Goal: Information Seeking & Learning: Learn about a topic

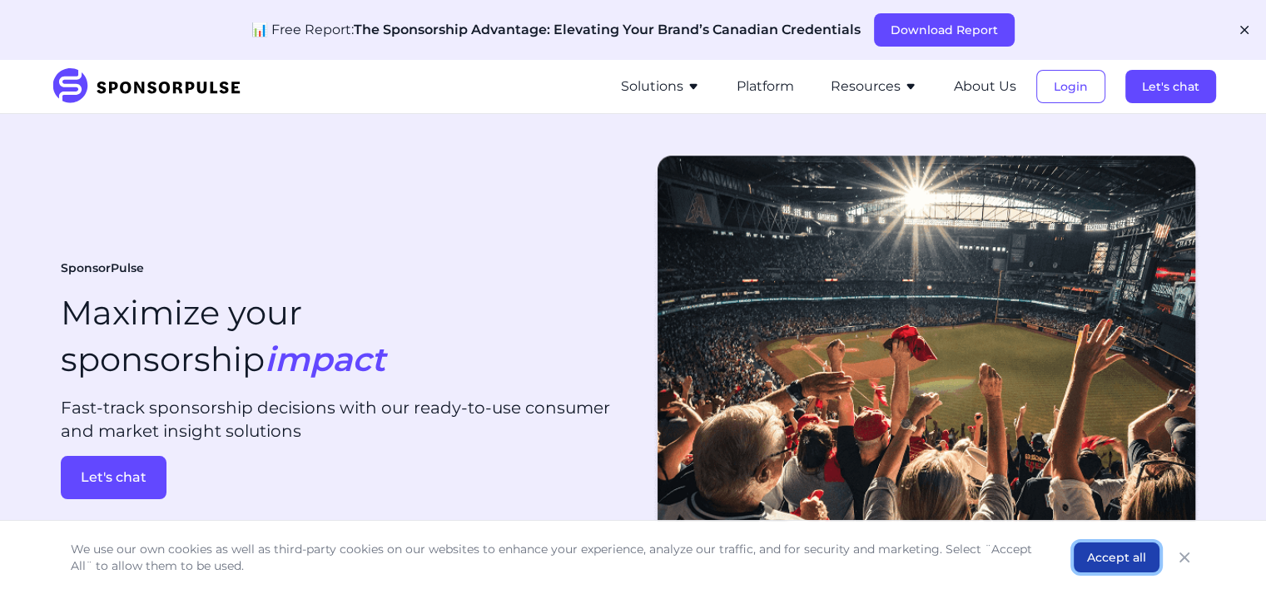
click at [1138, 560] on button "Accept all" at bounding box center [1116, 558] width 86 height 30
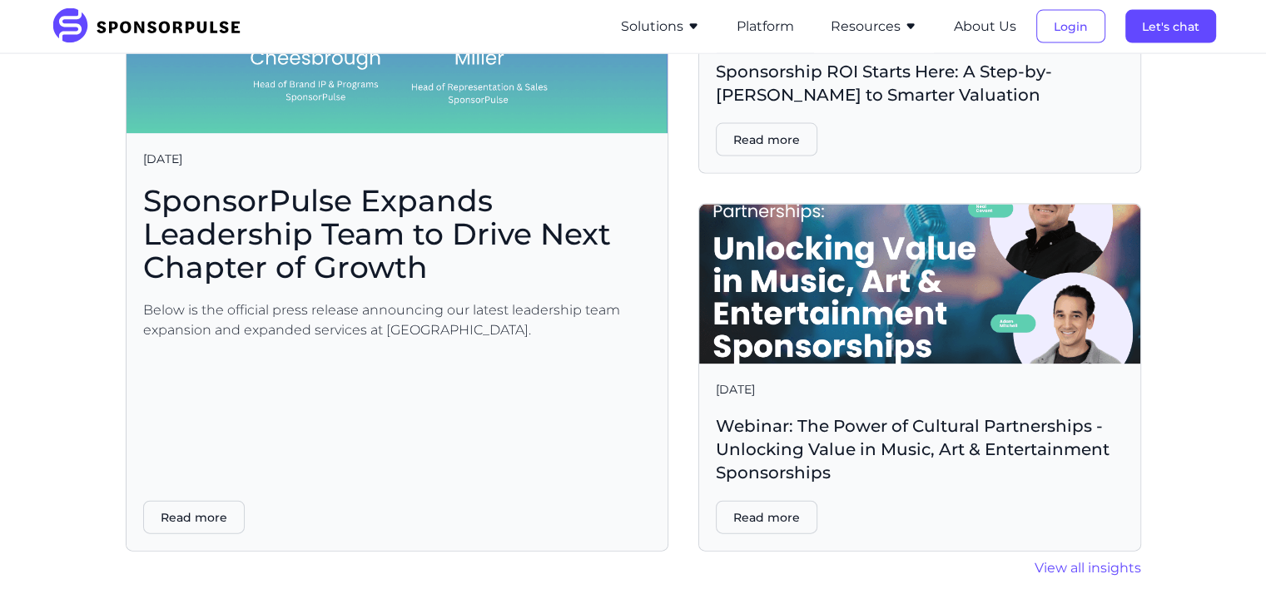
scroll to position [3495, 0]
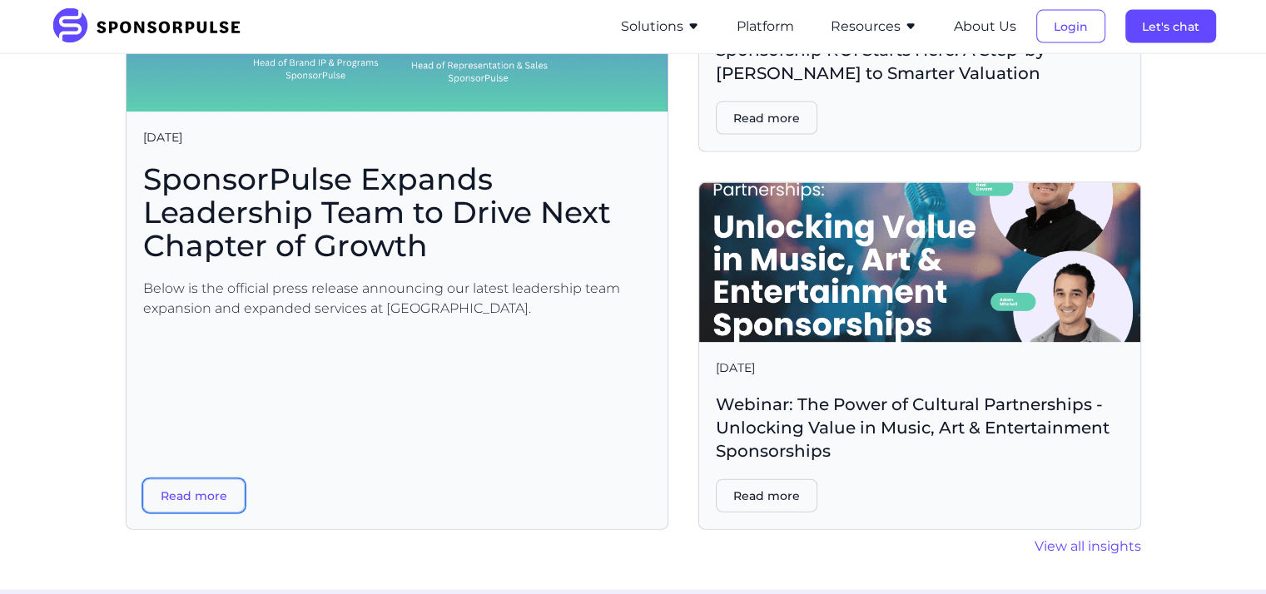
click at [215, 479] on button "Read more" at bounding box center [194, 495] width 102 height 33
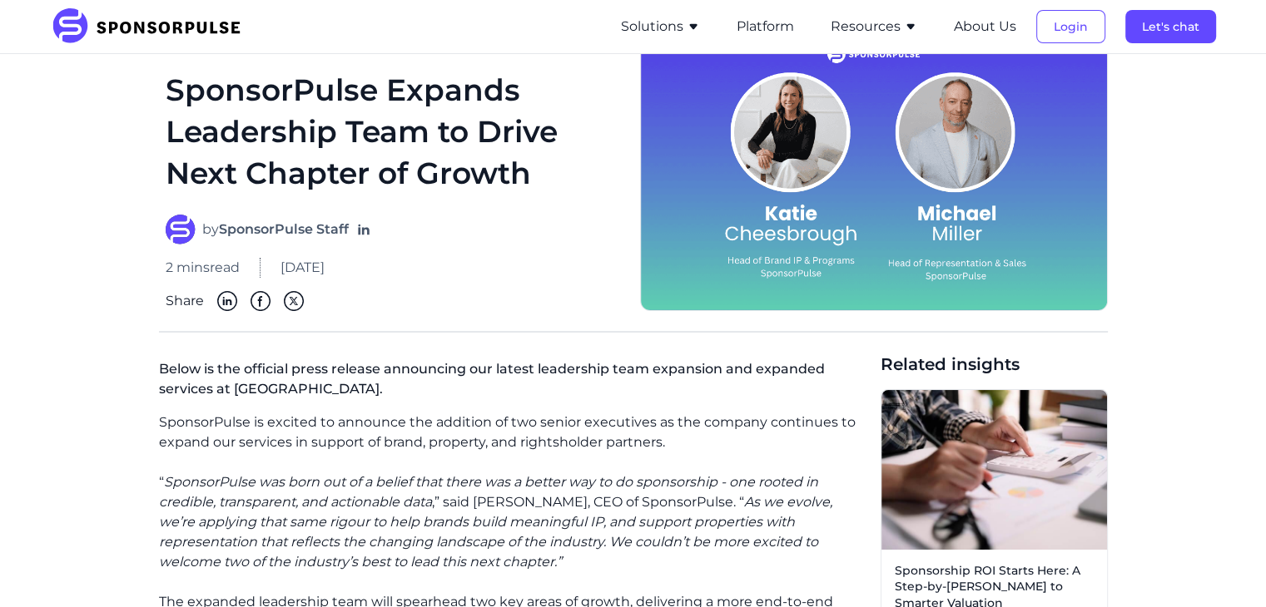
scroll to position [83, 0]
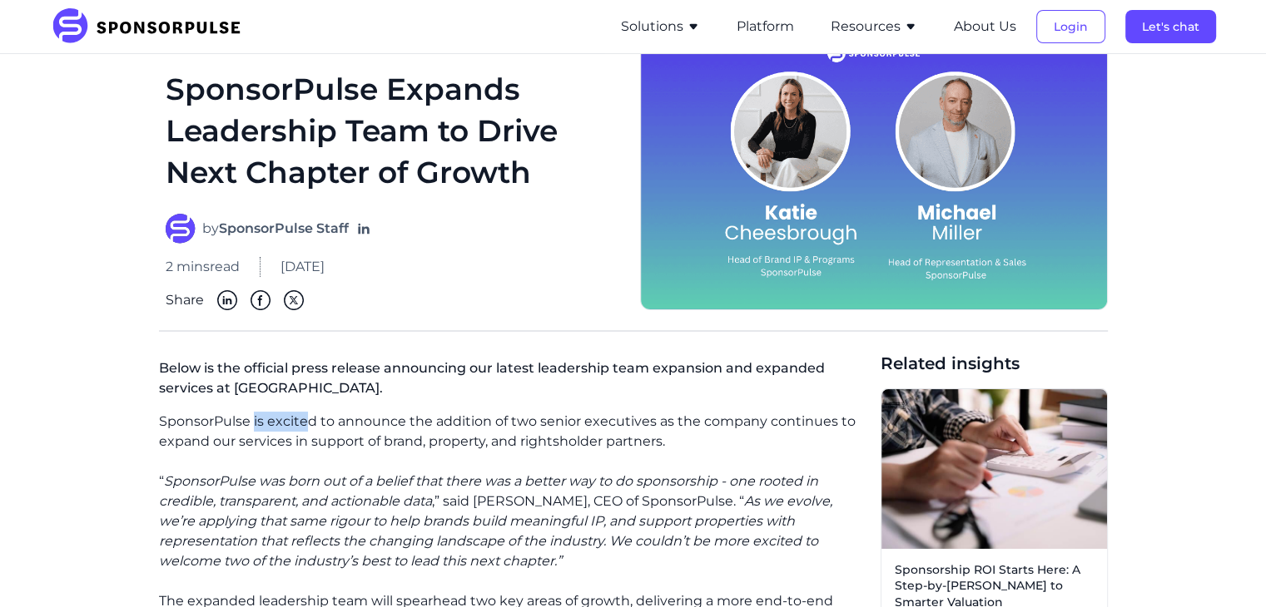
drag, startPoint x: 323, startPoint y: 420, endPoint x: 369, endPoint y: 414, distance: 46.1
click at [356, 417] on p "SponsorPulse is excited to announce the addition of two senior executives as th…" at bounding box center [513, 432] width 708 height 40
click at [373, 414] on p "SponsorPulse is excited to announce the addition of two senior executives as th…" at bounding box center [513, 432] width 708 height 40
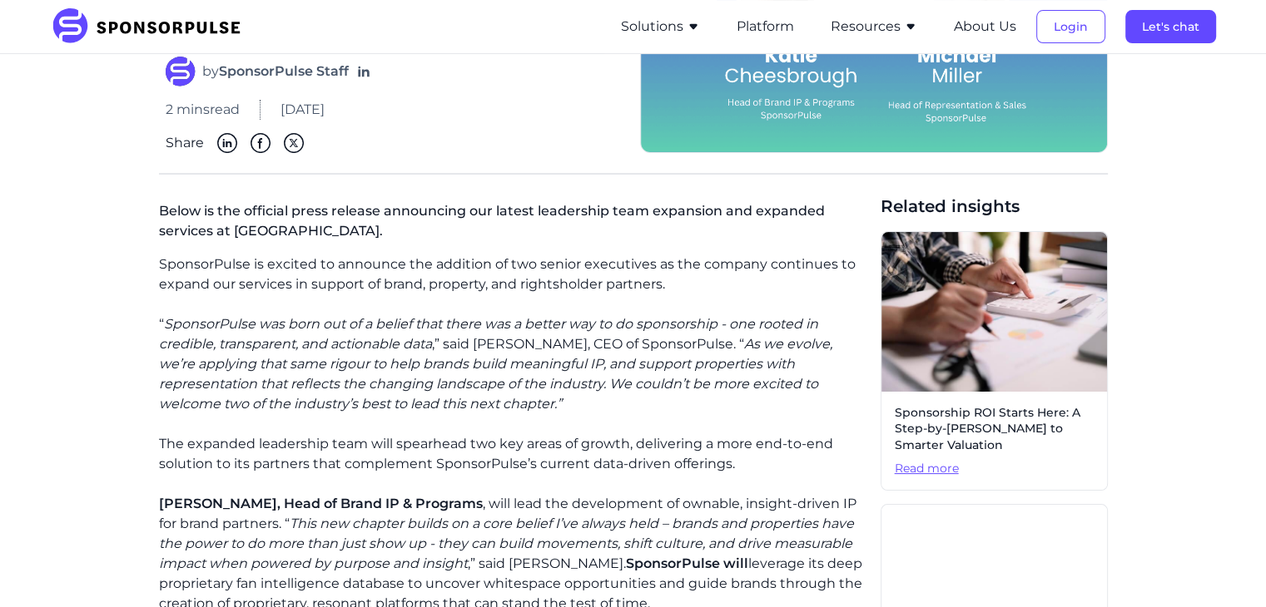
scroll to position [250, 0]
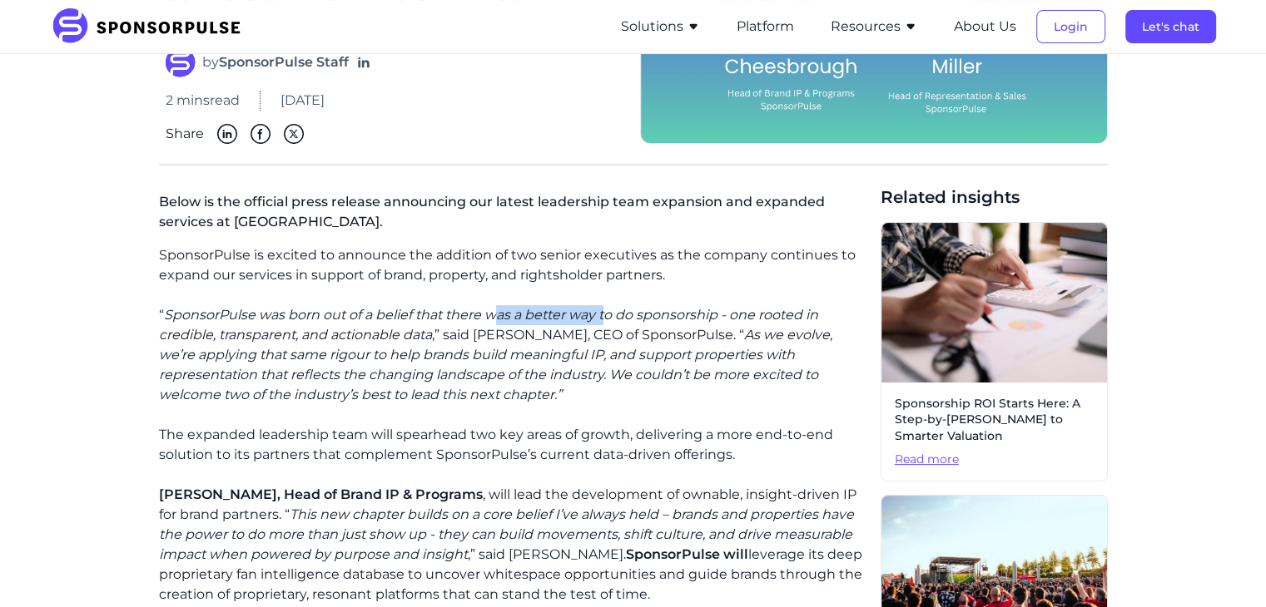
drag, startPoint x: 509, startPoint y: 313, endPoint x: 609, endPoint y: 310, distance: 99.9
click at [609, 310] on icon "SponsorPulse was born out of a belief that there was a better way to do sponsor…" at bounding box center [488, 325] width 659 height 36
drag, startPoint x: 513, startPoint y: 376, endPoint x: 571, endPoint y: 379, distance: 58.3
click at [571, 379] on icon "As we evolve, we’re applying that same rigour to help brands build meaningful I…" at bounding box center [495, 365] width 673 height 76
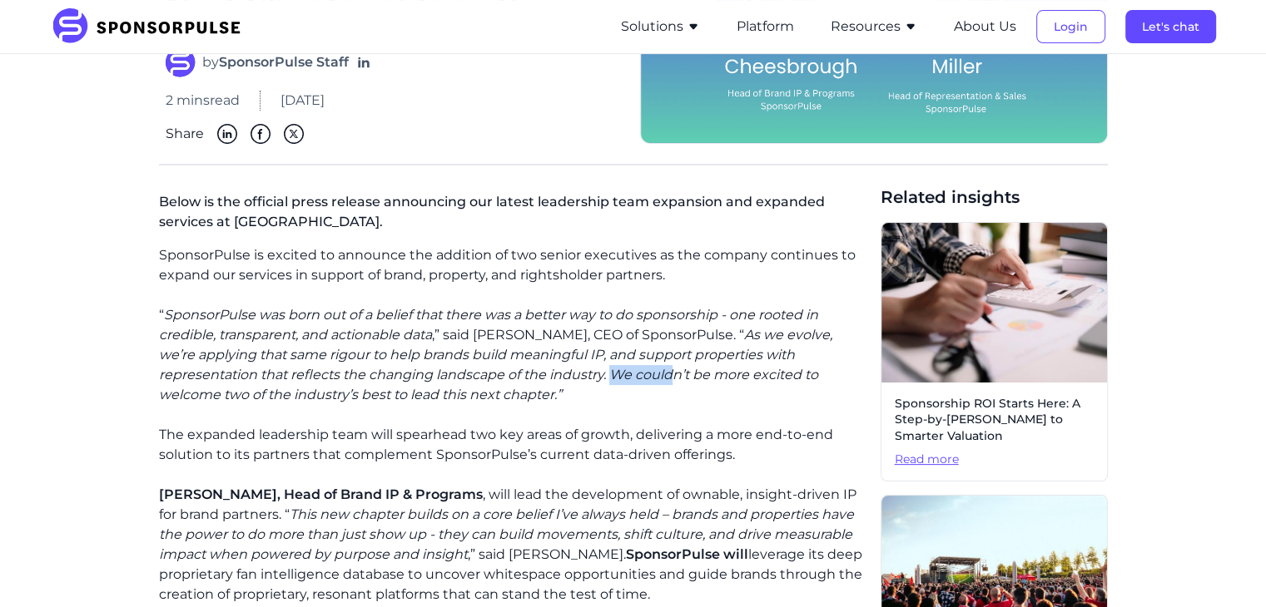
click at [571, 380] on icon "As we evolve, we’re applying that same rigour to help brands build meaningful I…" at bounding box center [495, 365] width 673 height 76
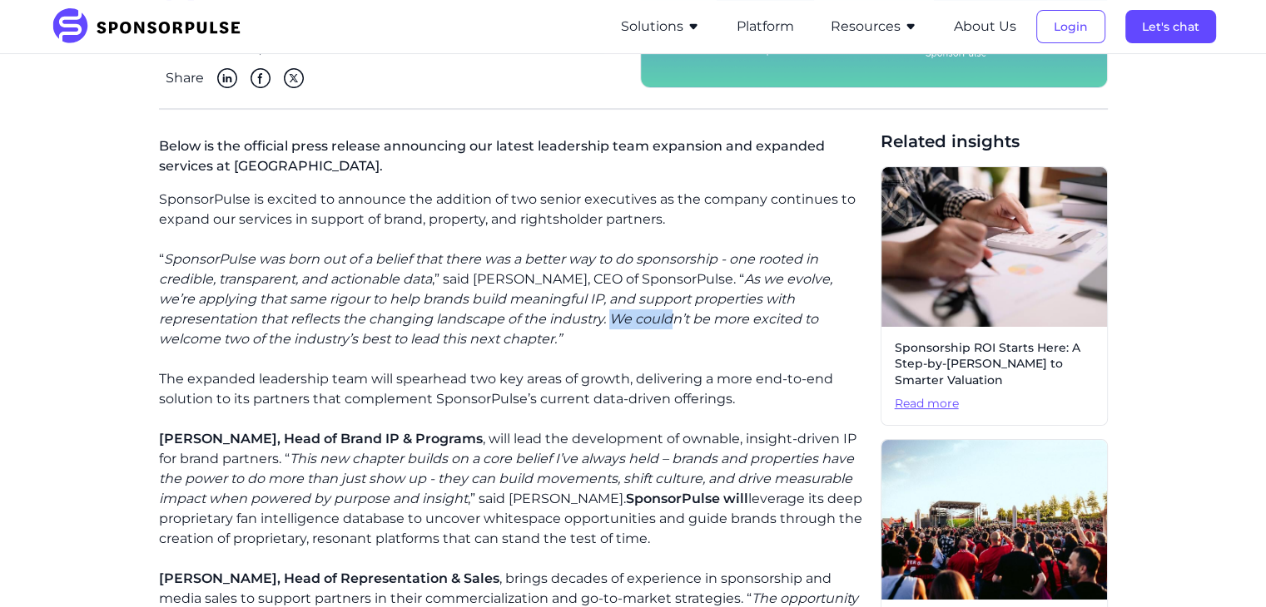
scroll to position [333, 0]
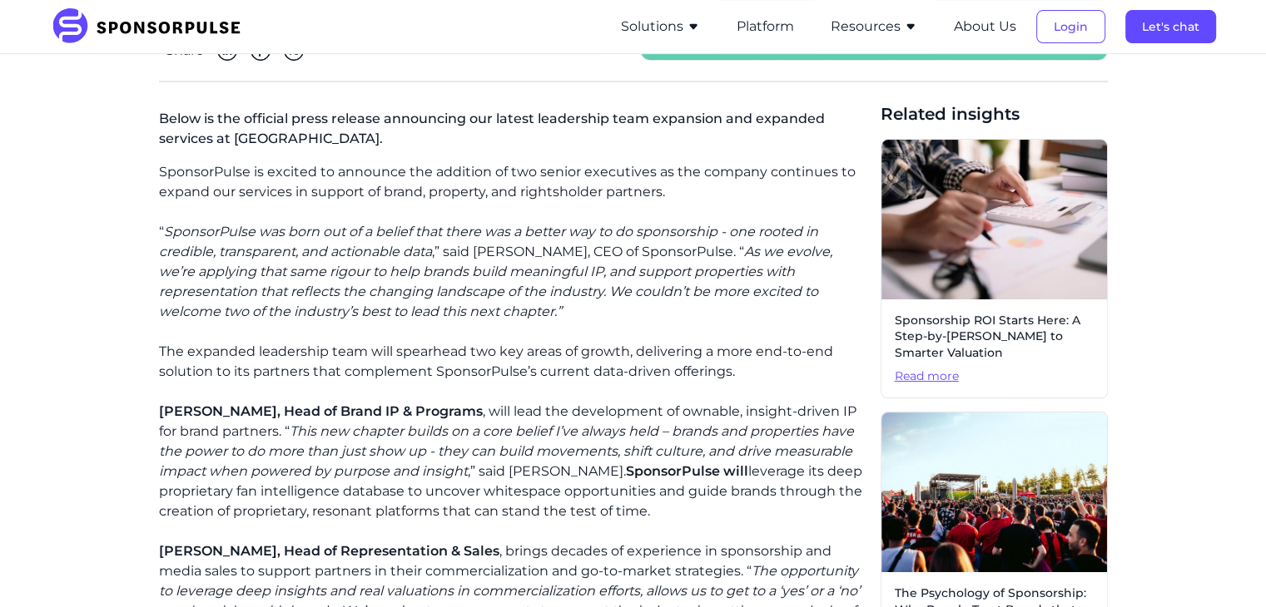
click at [379, 453] on icon "This new chapter builds on a core belief I’ve always held – brands and properti…" at bounding box center [506, 452] width 695 height 56
drag, startPoint x: 305, startPoint y: 434, endPoint x: 619, endPoint y: 434, distance: 313.7
click at [619, 434] on p "[PERSON_NAME], Head of Brand IP & Programs , will lead the development of ownab…" at bounding box center [513, 462] width 708 height 120
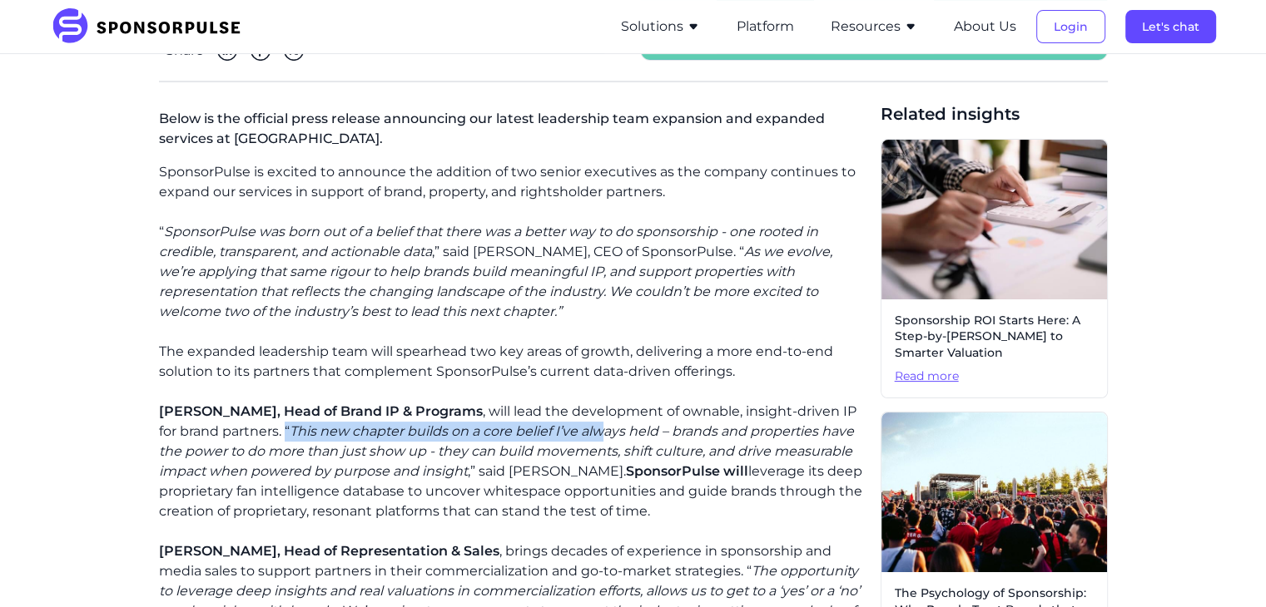
click at [619, 434] on icon "This new chapter builds on a core belief I’ve always held – brands and properti…" at bounding box center [506, 452] width 695 height 56
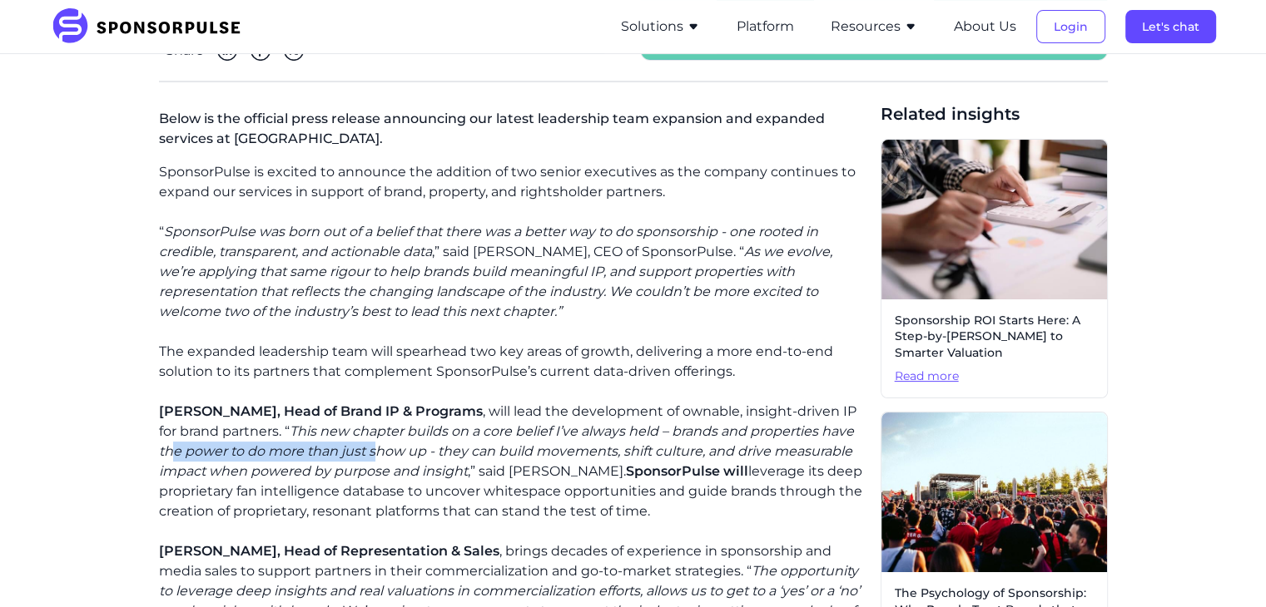
drag, startPoint x: 216, startPoint y: 453, endPoint x: 454, endPoint y: 453, distance: 238.0
click at [453, 453] on icon "This new chapter builds on a core belief I’ve always held – brands and properti…" at bounding box center [506, 452] width 695 height 56
click at [454, 453] on icon "This new chapter builds on a core belief I’ve always held – brands and properti…" at bounding box center [506, 452] width 695 height 56
drag, startPoint x: 610, startPoint y: 453, endPoint x: 640, endPoint y: 453, distance: 30.0
click at [635, 453] on icon "This new chapter builds on a core belief I’ve always held – brands and properti…" at bounding box center [506, 452] width 695 height 56
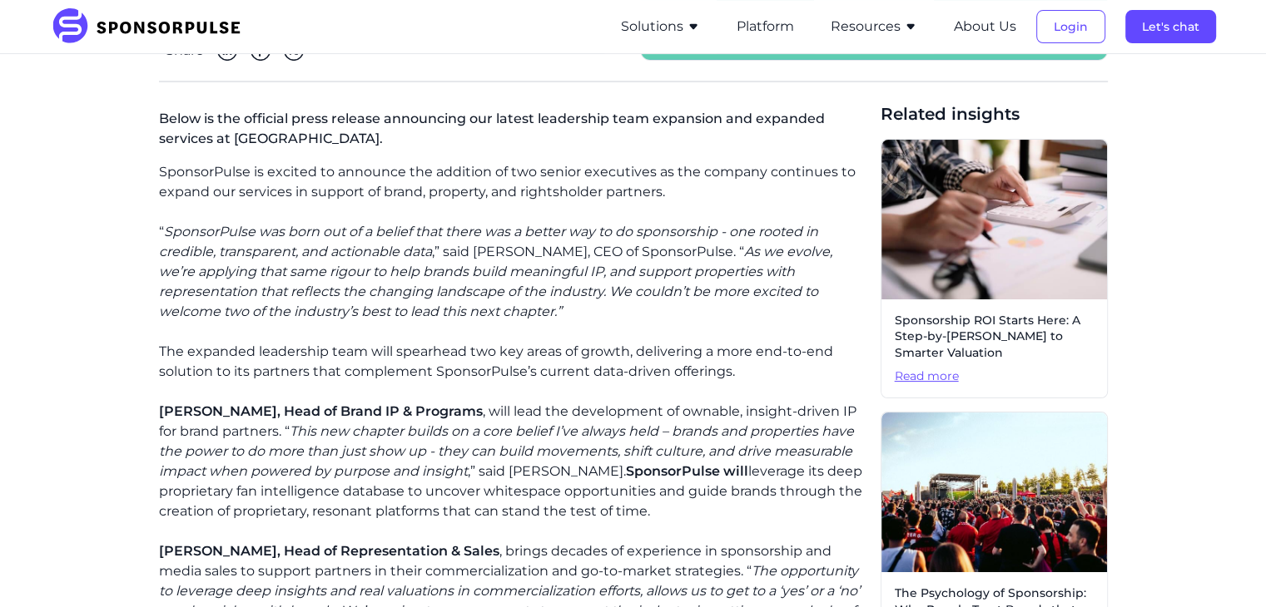
click at [640, 453] on icon "This new chapter builds on a core belief I’ve always held – brands and properti…" at bounding box center [506, 452] width 695 height 56
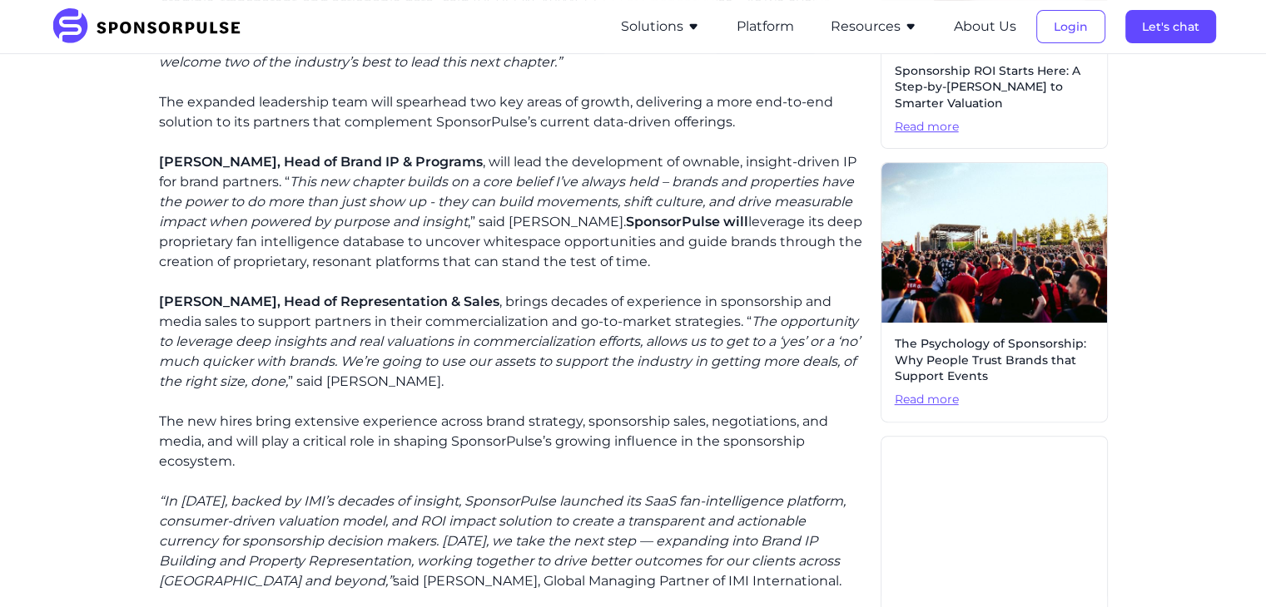
scroll to position [666, 0]
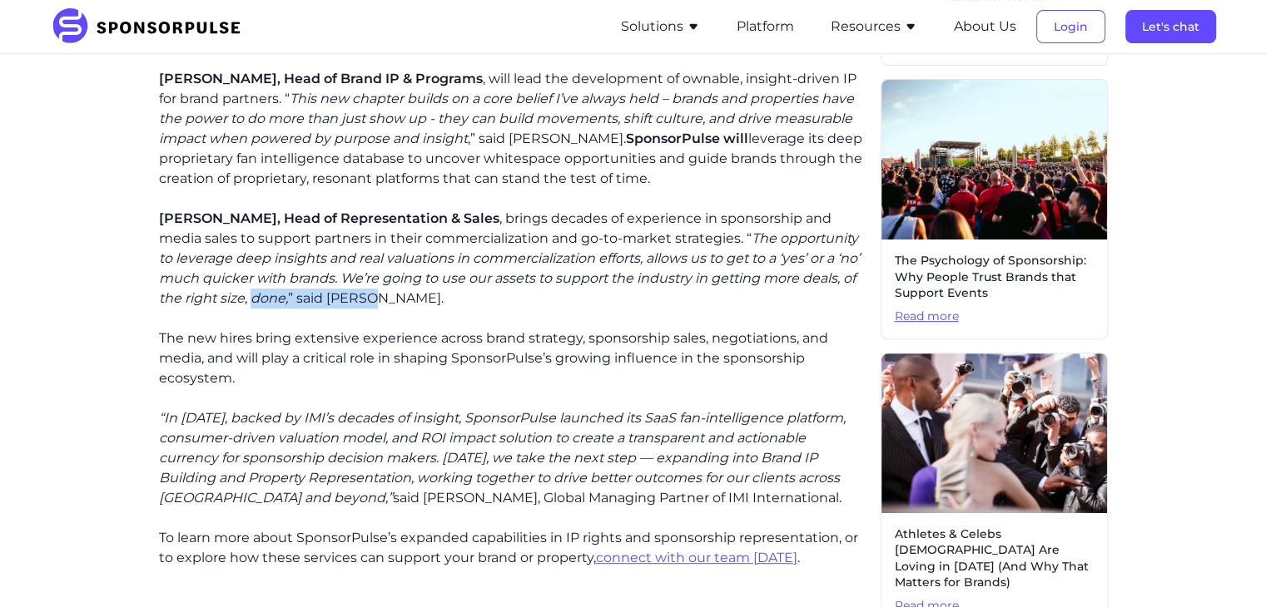
drag, startPoint x: 255, startPoint y: 297, endPoint x: 362, endPoint y: 300, distance: 107.4
click at [362, 300] on p "[PERSON_NAME], Head of Representation & Sales , brings decades of experience in…" at bounding box center [513, 259] width 708 height 100
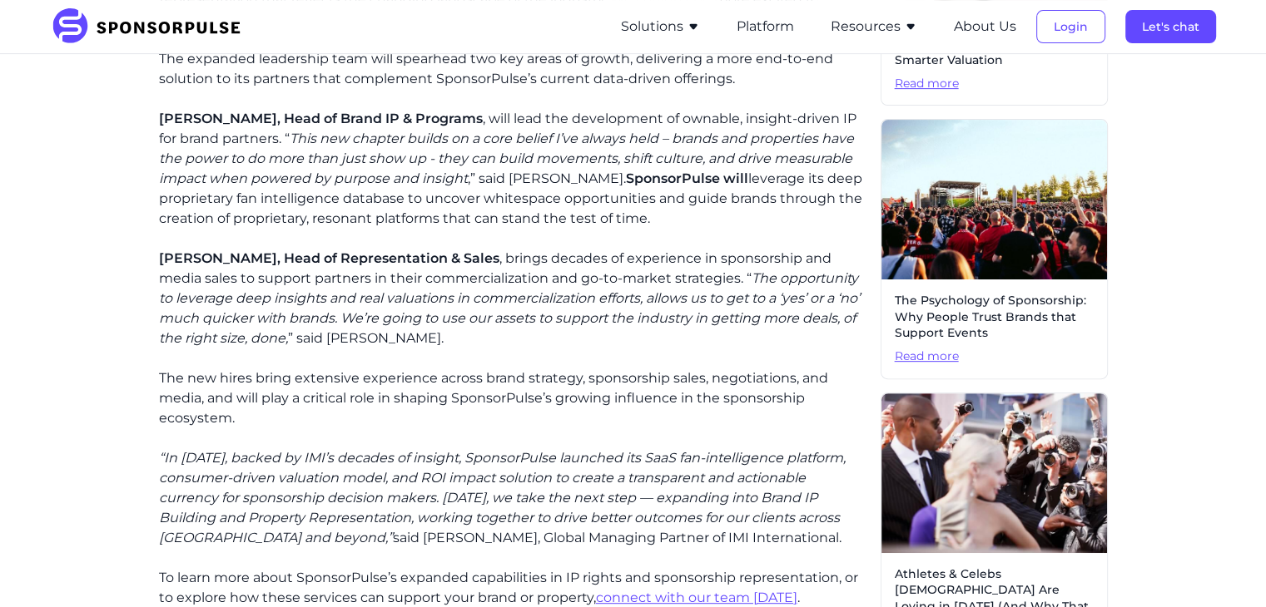
scroll to position [0, 0]
